Goal: Task Accomplishment & Management: Complete application form

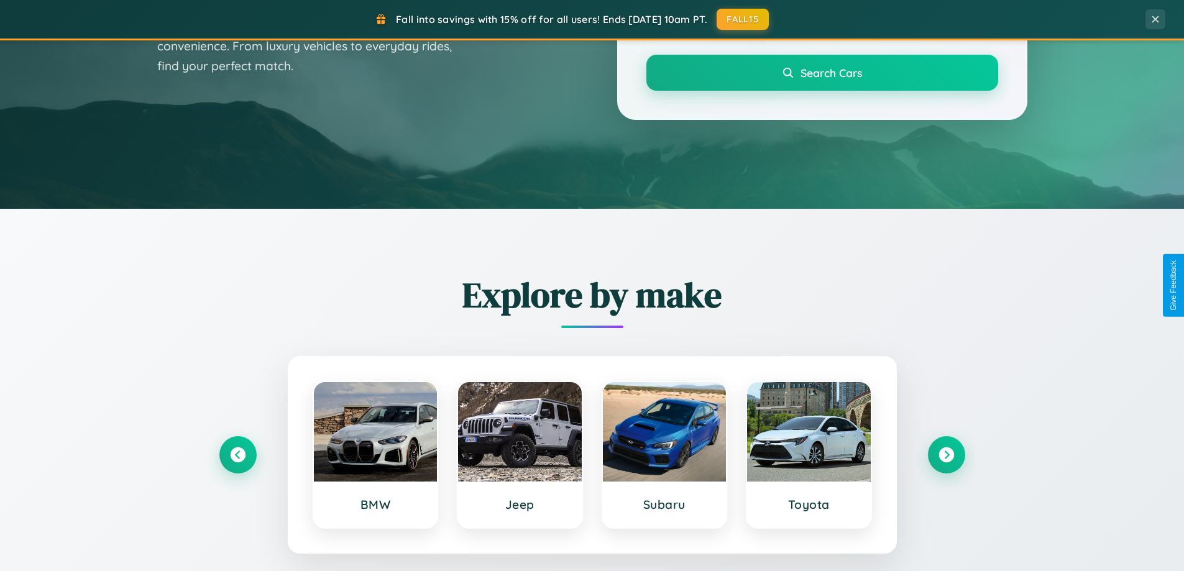
scroll to position [855, 0]
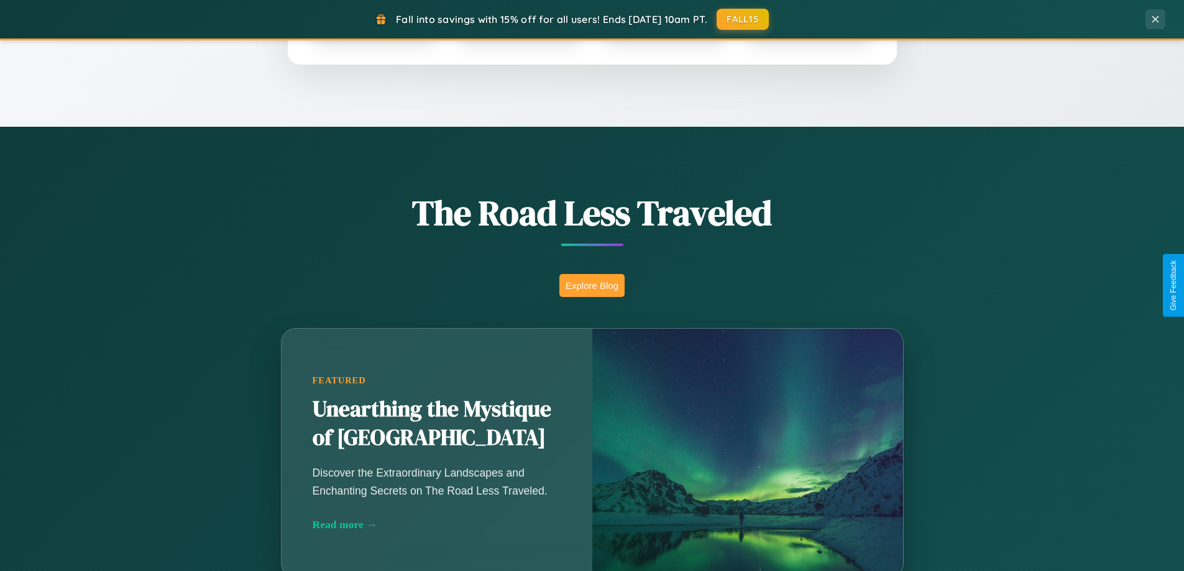
click at [592, 285] on button "Explore Blog" at bounding box center [591, 285] width 65 height 23
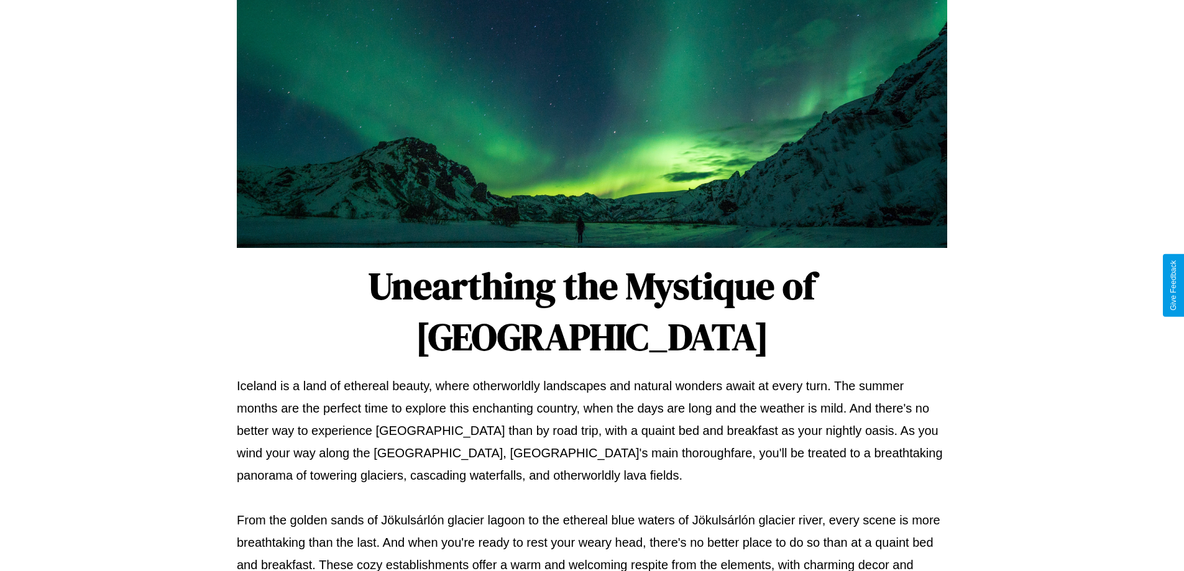
scroll to position [402, 0]
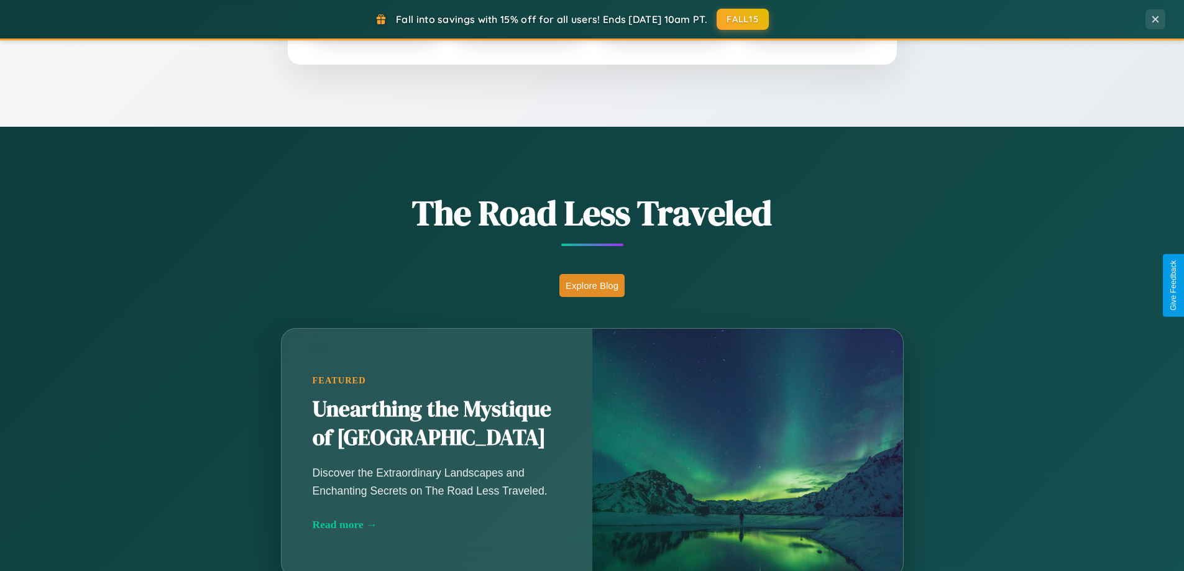
scroll to position [2391, 0]
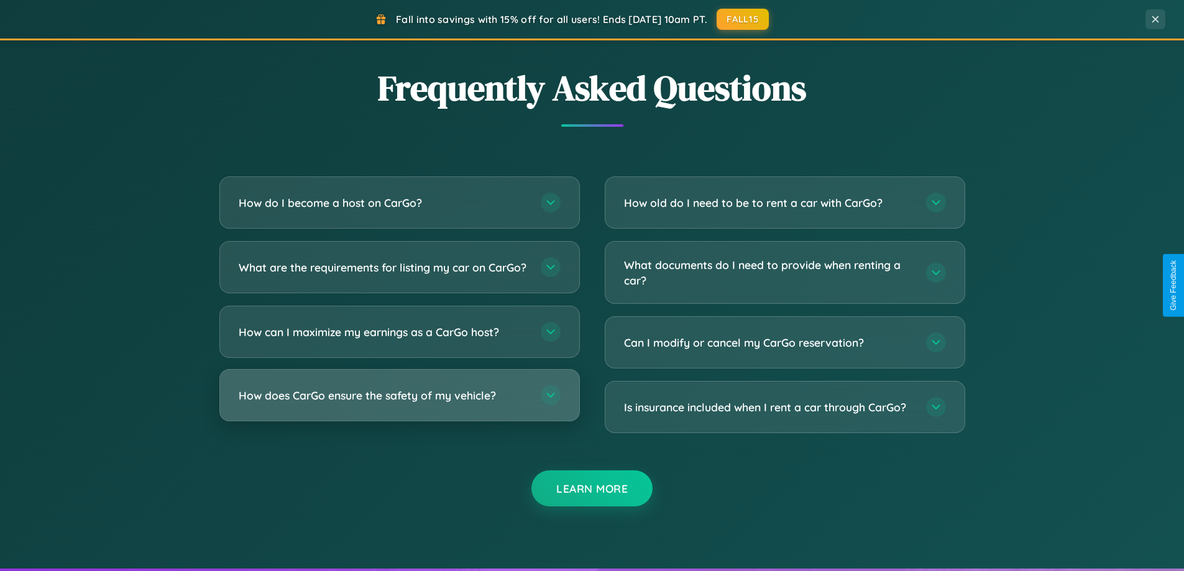
click at [399, 403] on h3 "How does CarGo ensure the safety of my vehicle?" at bounding box center [384, 396] width 290 height 16
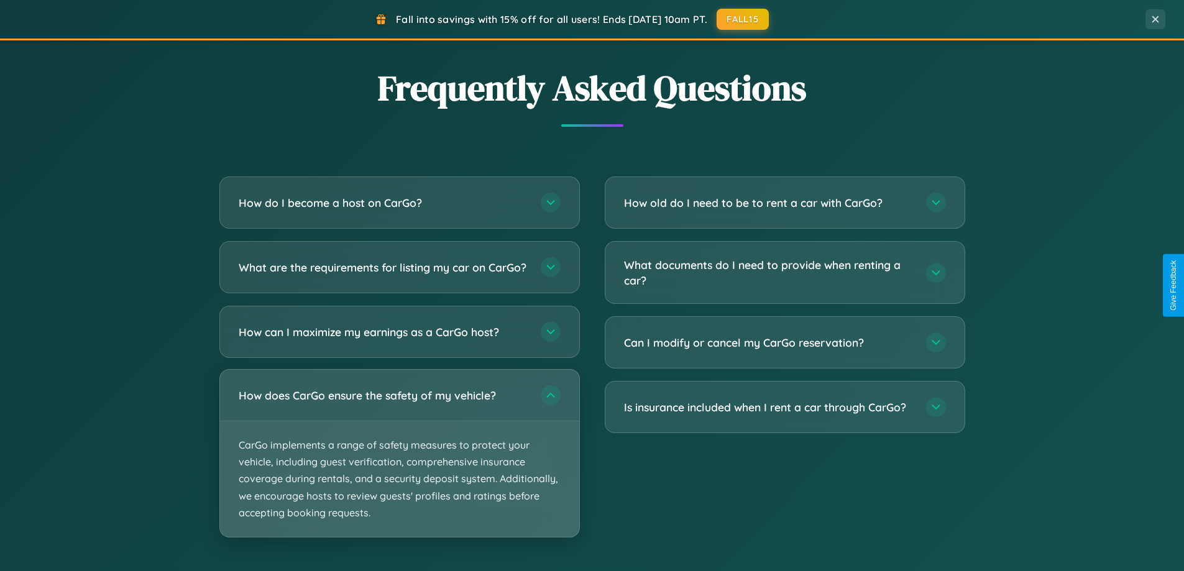
click at [399, 464] on p "CarGo implements a range of safety measures to protect your vehicle, including …" at bounding box center [399, 479] width 359 height 116
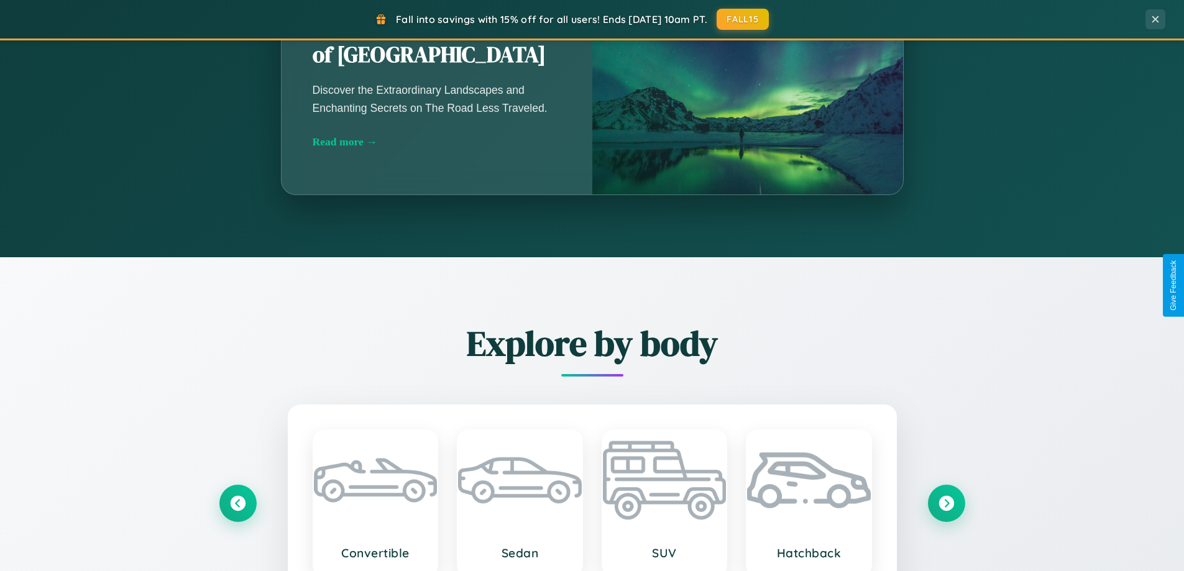
scroll to position [536, 0]
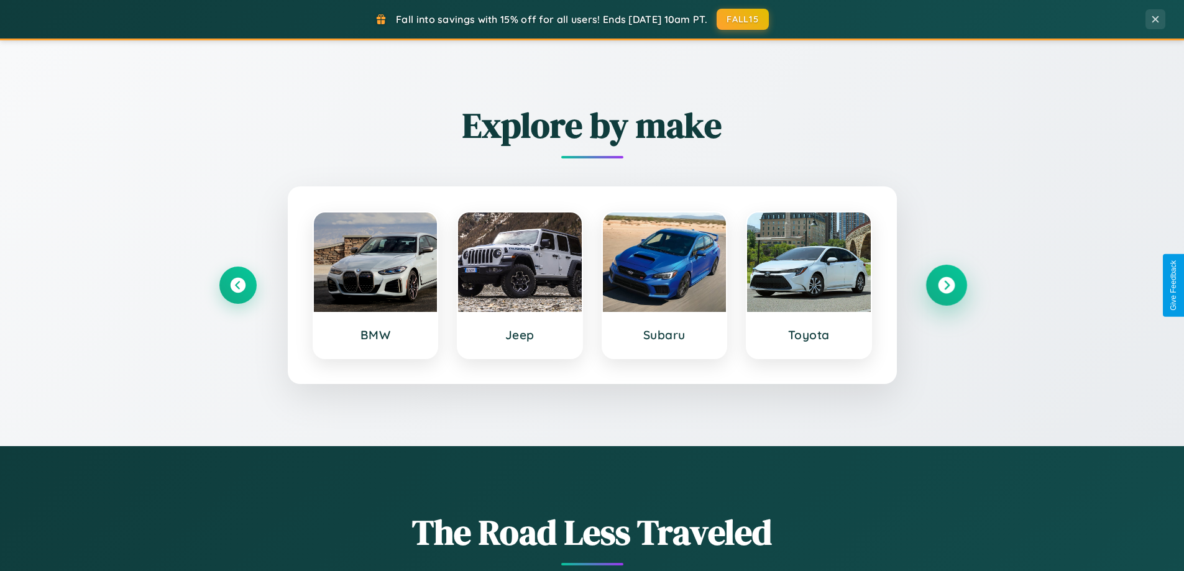
click at [946, 285] on icon at bounding box center [946, 285] width 17 height 17
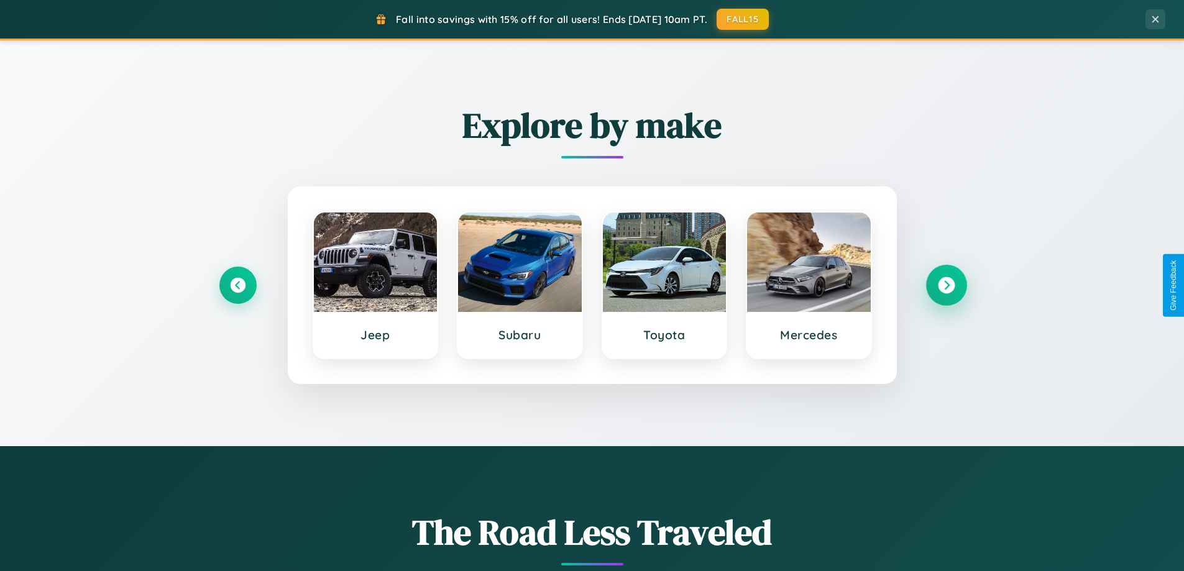
scroll to position [0, 0]
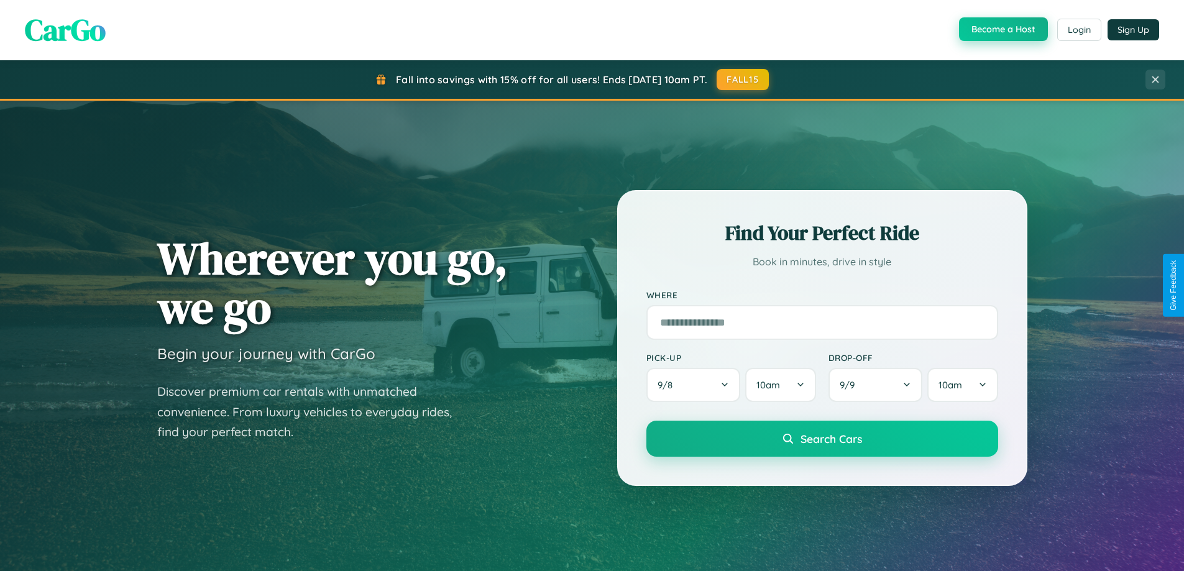
click at [1002, 30] on button "Become a Host" at bounding box center [1003, 29] width 89 height 24
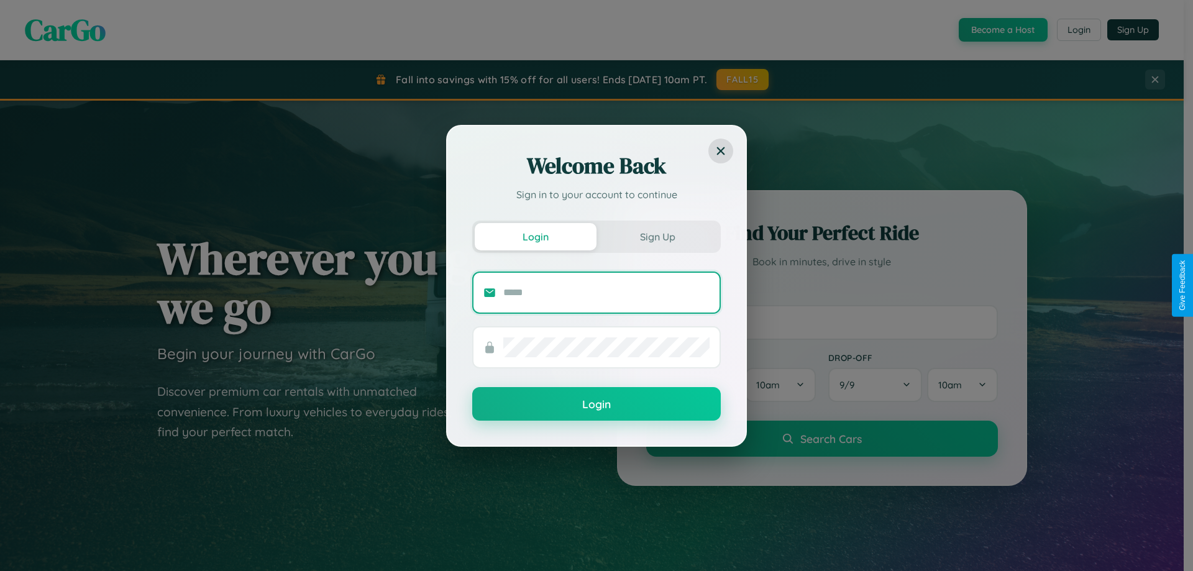
click at [606, 292] on input "text" at bounding box center [606, 293] width 206 height 20
type input "**********"
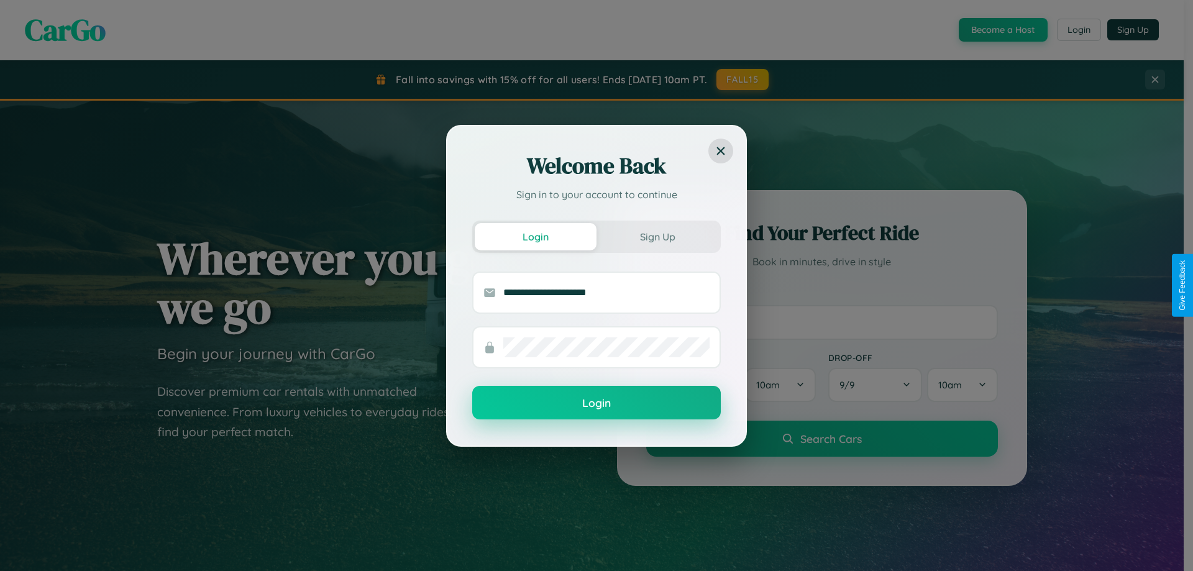
click at [597, 403] on button "Login" at bounding box center [596, 403] width 249 height 34
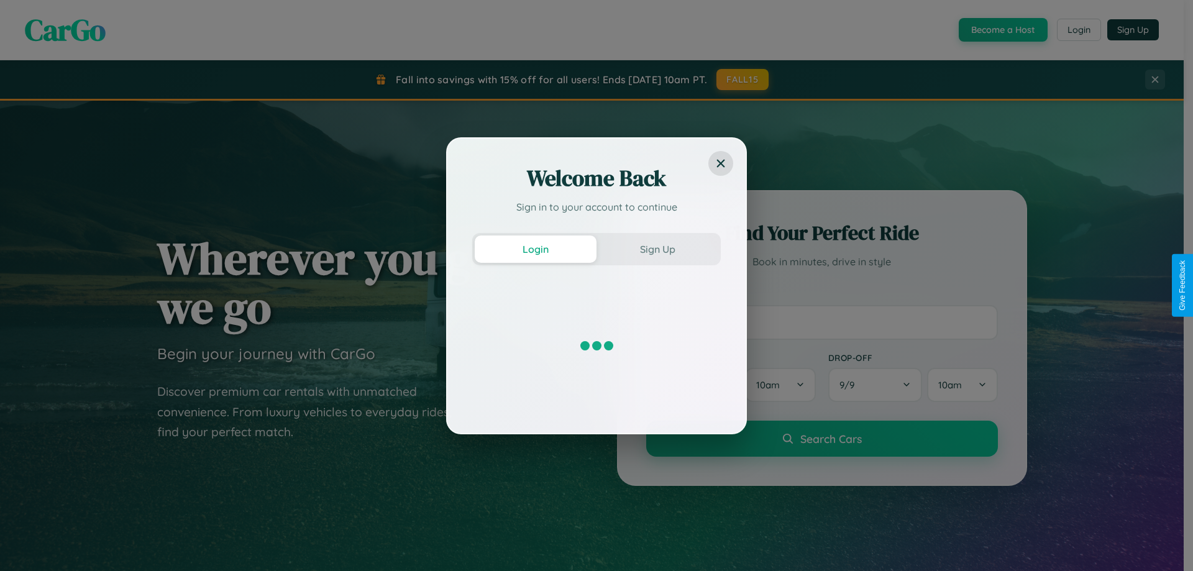
click at [1002, 30] on div "Welcome Back Sign in to your account to continue Login Sign Up" at bounding box center [596, 285] width 1193 height 571
